Goal: Find specific page/section: Locate a particular part of the current website

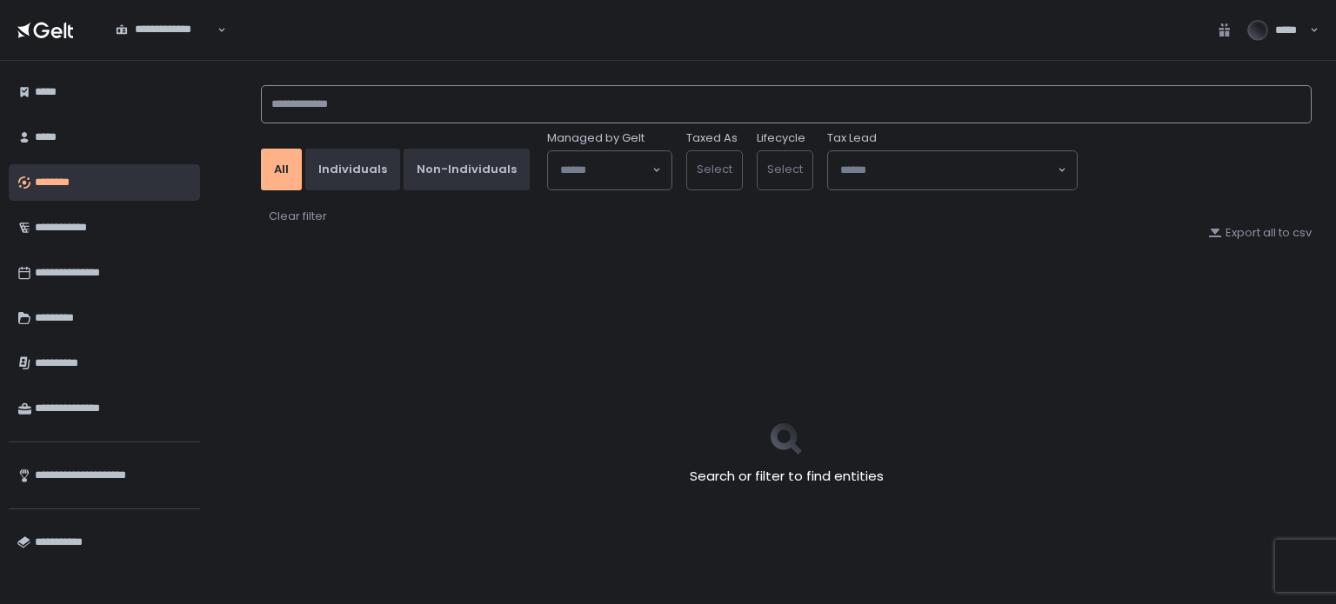
click at [296, 100] on input at bounding box center [786, 104] width 1050 height 38
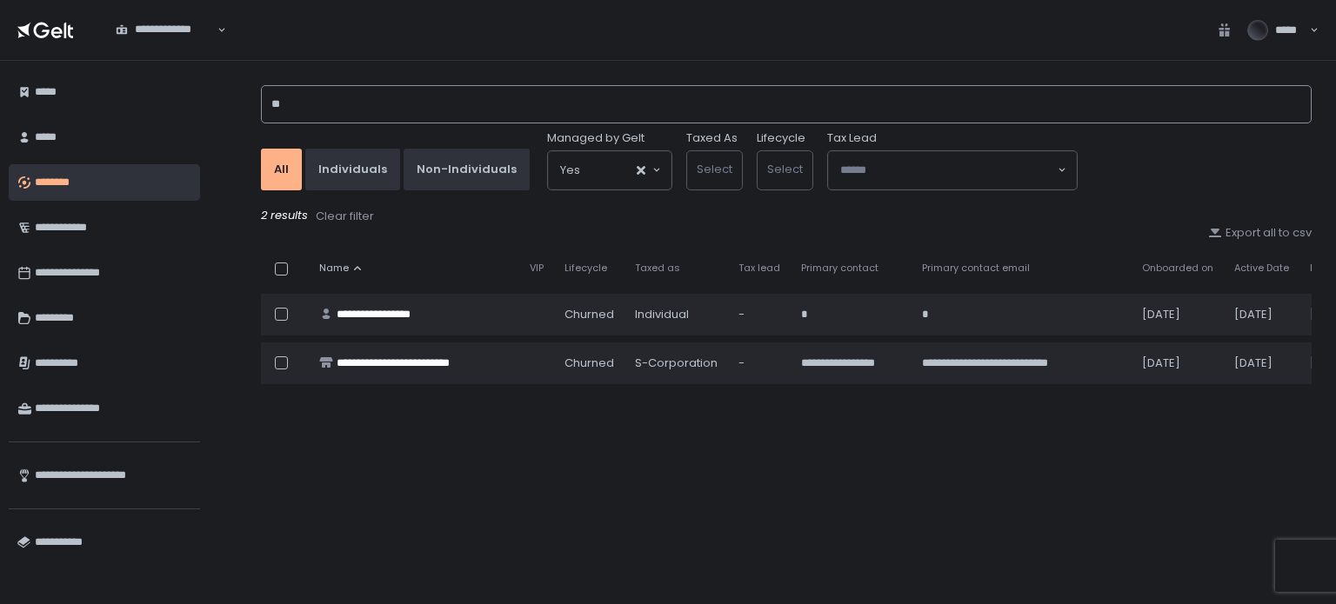
type input "*"
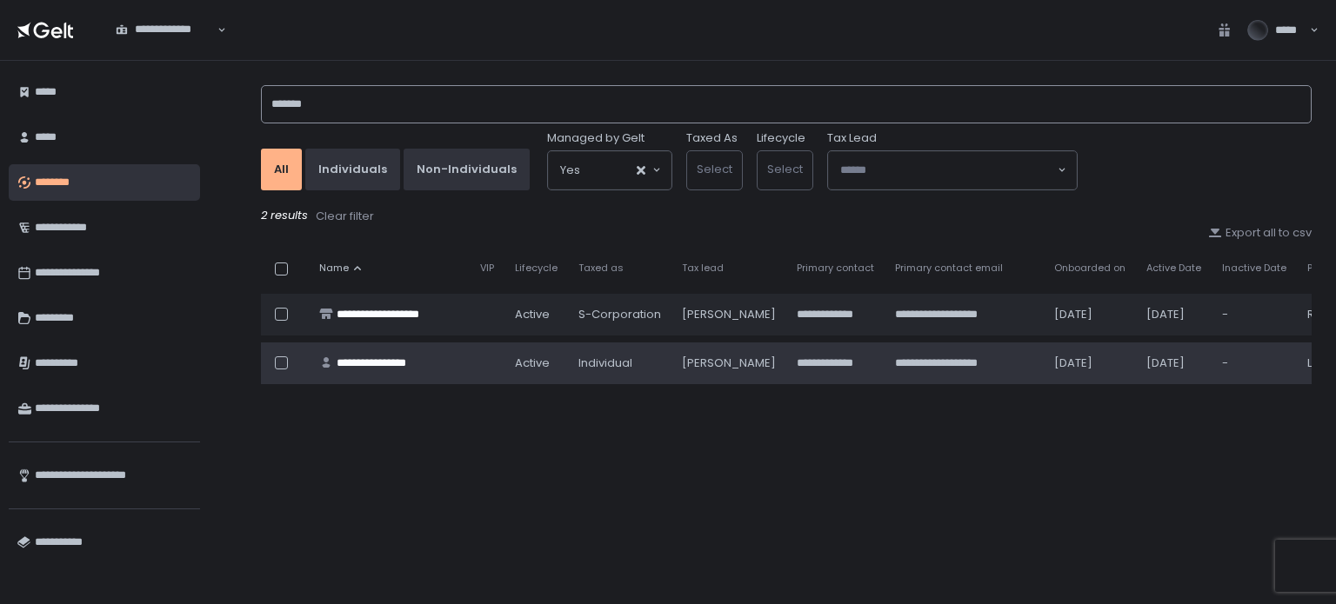
type input "*******"
click at [716, 361] on div "[PERSON_NAME]" at bounding box center [729, 364] width 94 height 16
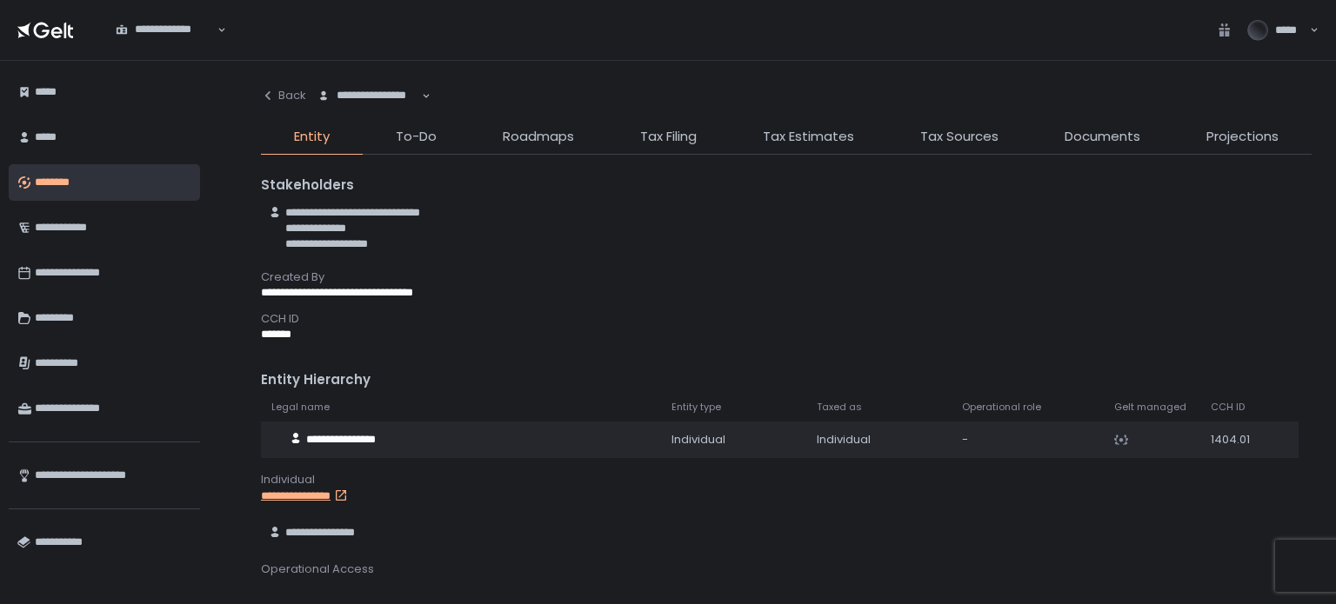
click at [1026, 131] on li "Tax Sources" at bounding box center [959, 141] width 144 height 28
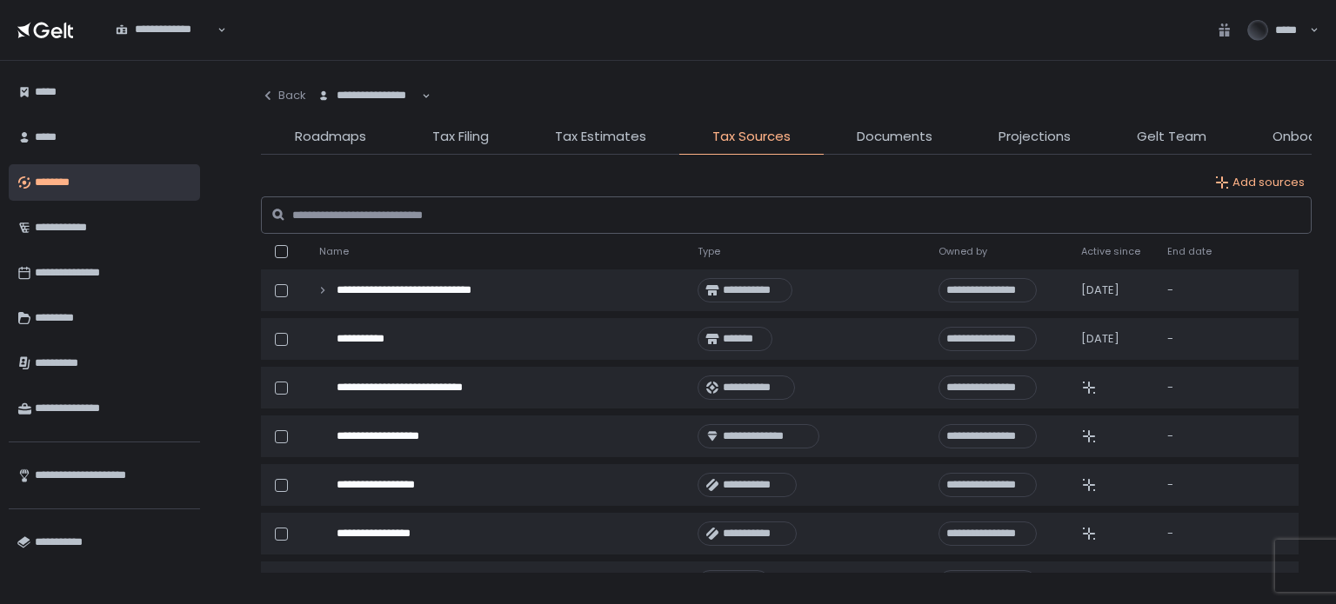
scroll to position [0, 276]
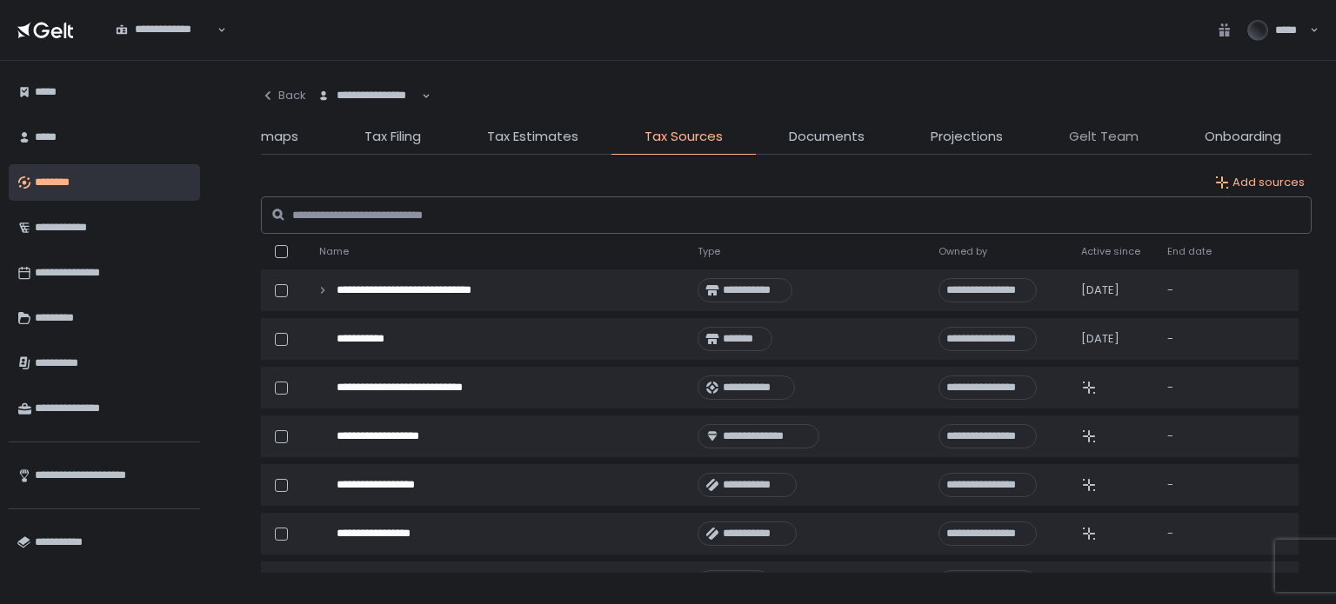
click at [1091, 128] on span "Gelt Team" at bounding box center [1104, 137] width 70 height 20
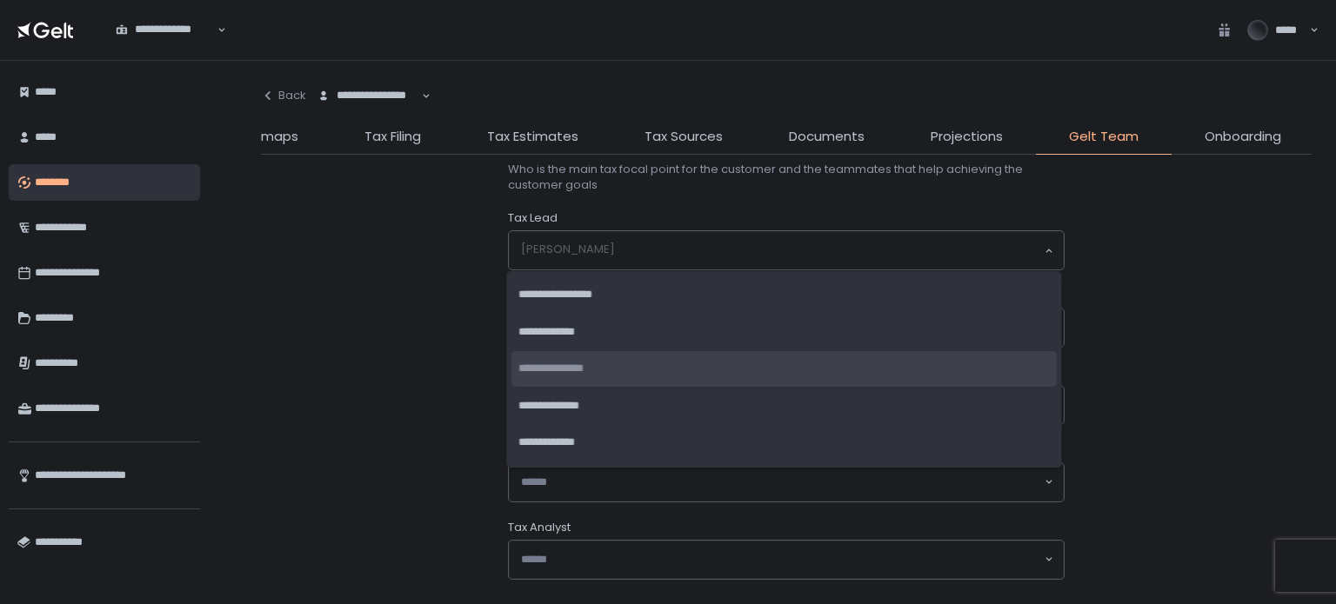
click at [688, 243] on input "Search for option" at bounding box center [782, 250] width 522 height 17
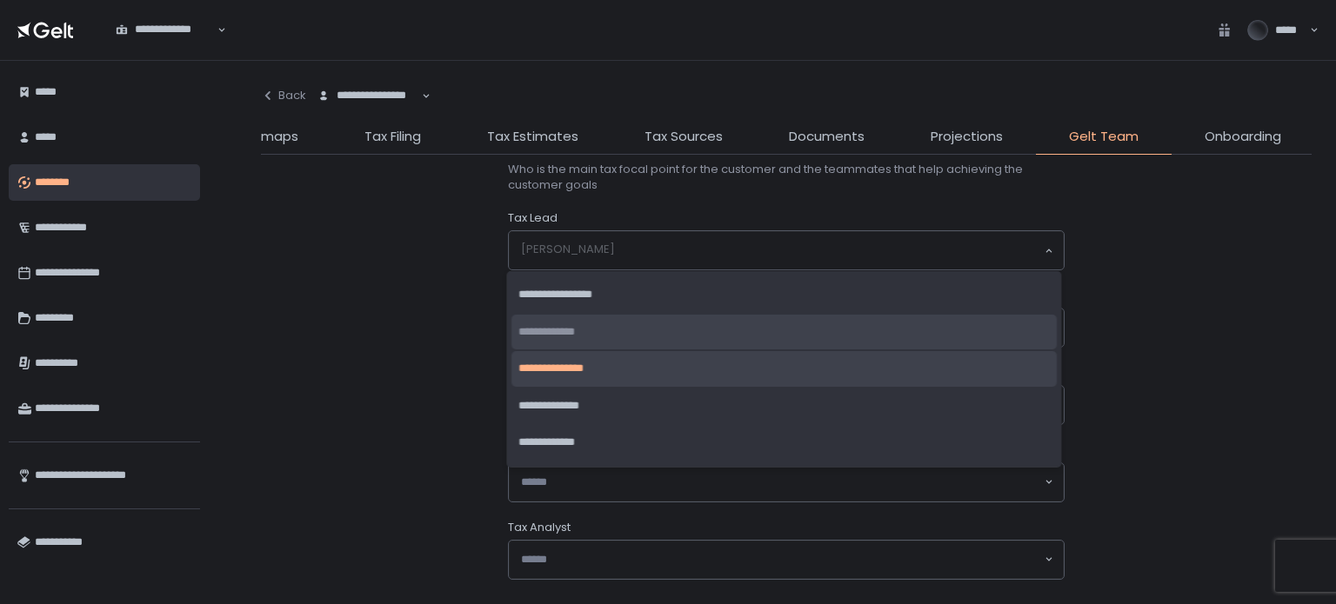
click at [623, 326] on li "**********" at bounding box center [783, 333] width 545 height 36
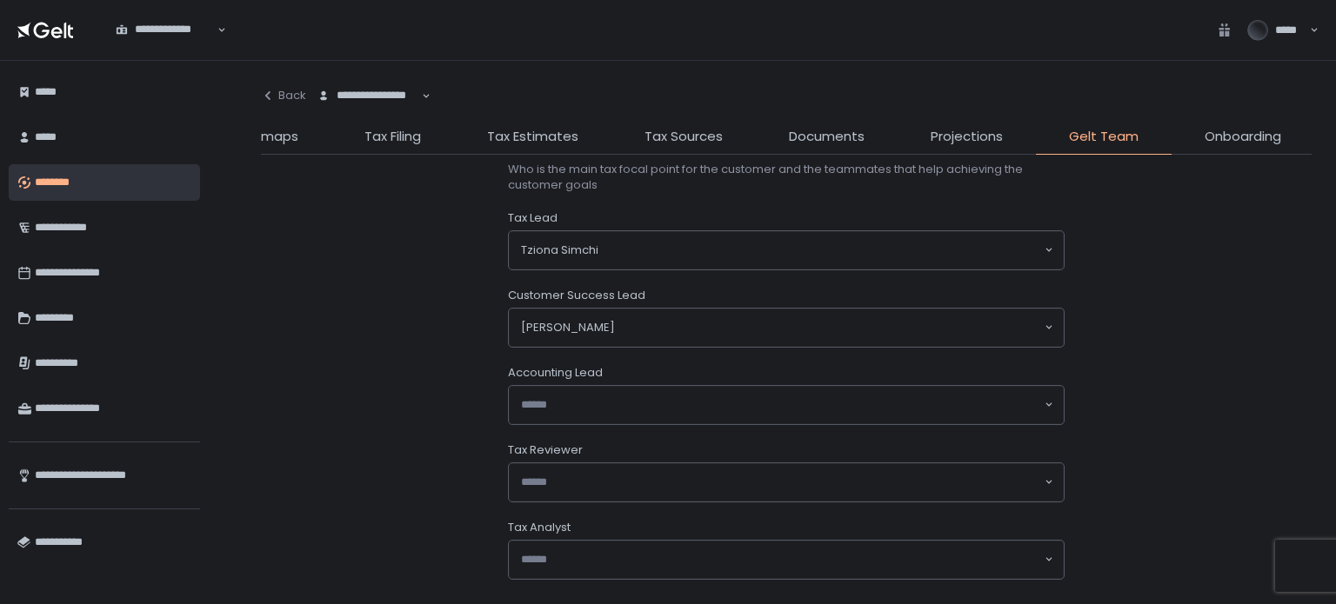
click at [339, 319] on div "Who is the main tax focal point for the customer and the teammates that help ac…" at bounding box center [786, 371] width 1050 height 433
click at [294, 134] on span "Roadmaps" at bounding box center [262, 137] width 71 height 20
